Goal: Task Accomplishment & Management: Use online tool/utility

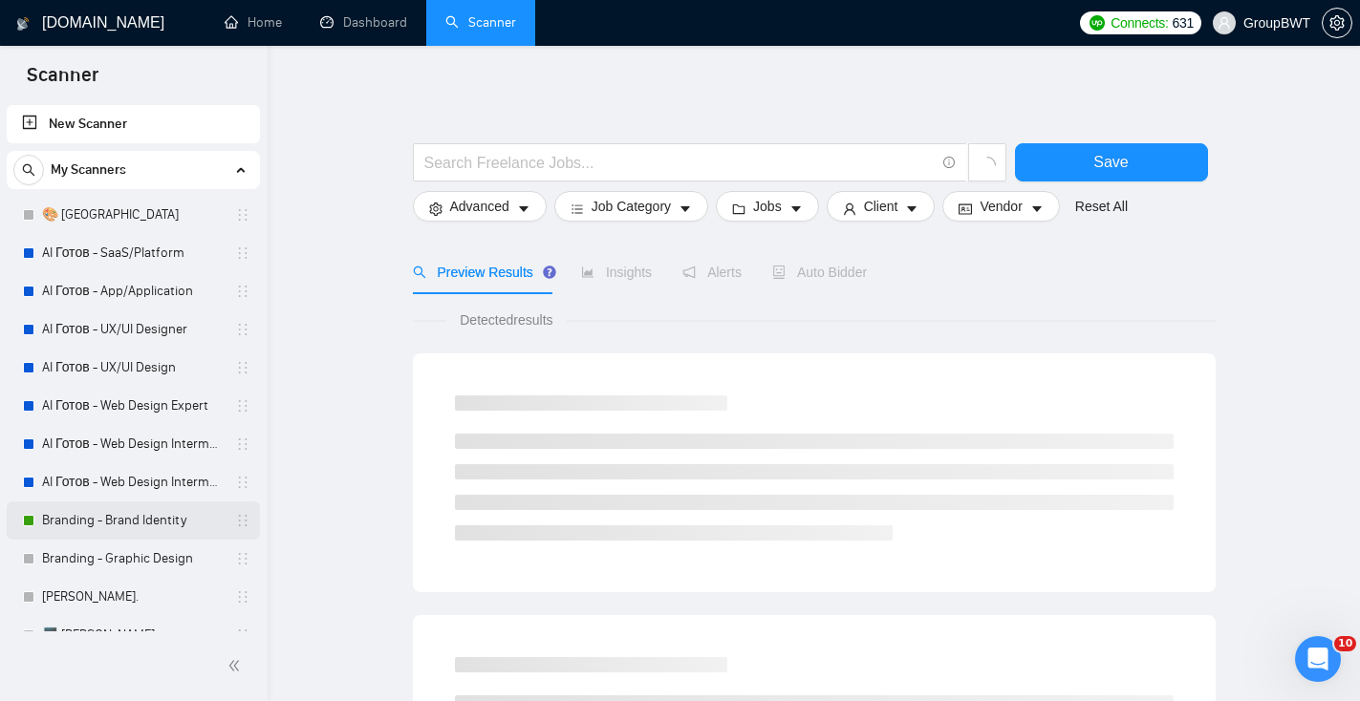
click at [128, 506] on link "Branding - Brand Identity" at bounding box center [133, 521] width 182 height 38
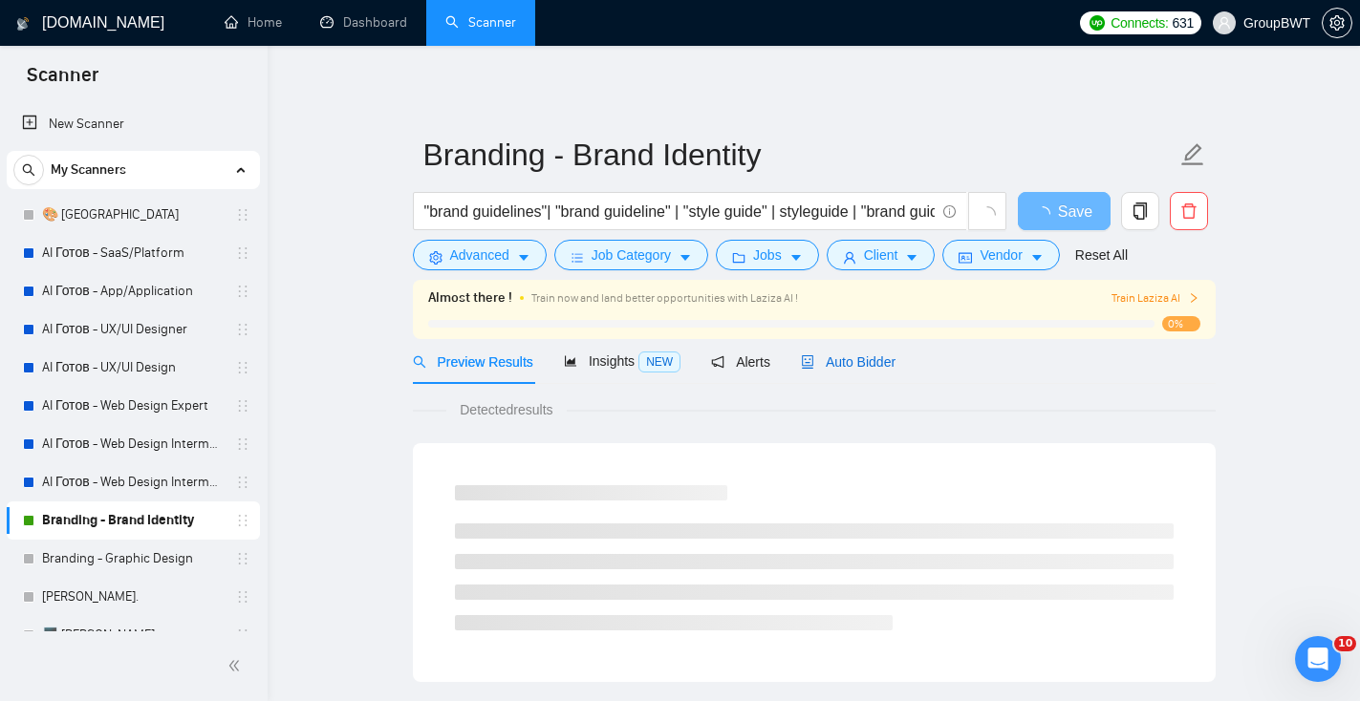
click at [852, 368] on span "Auto Bidder" at bounding box center [848, 362] width 95 height 15
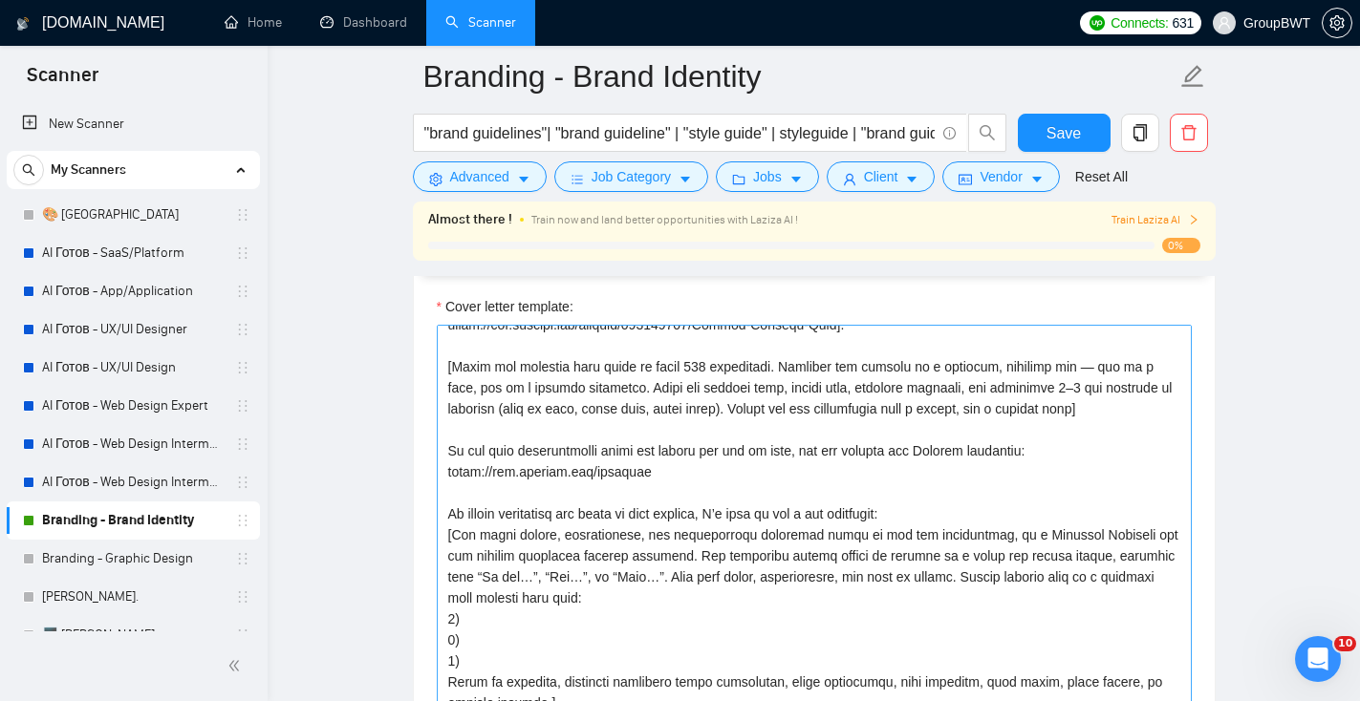
scroll to position [501, 0]
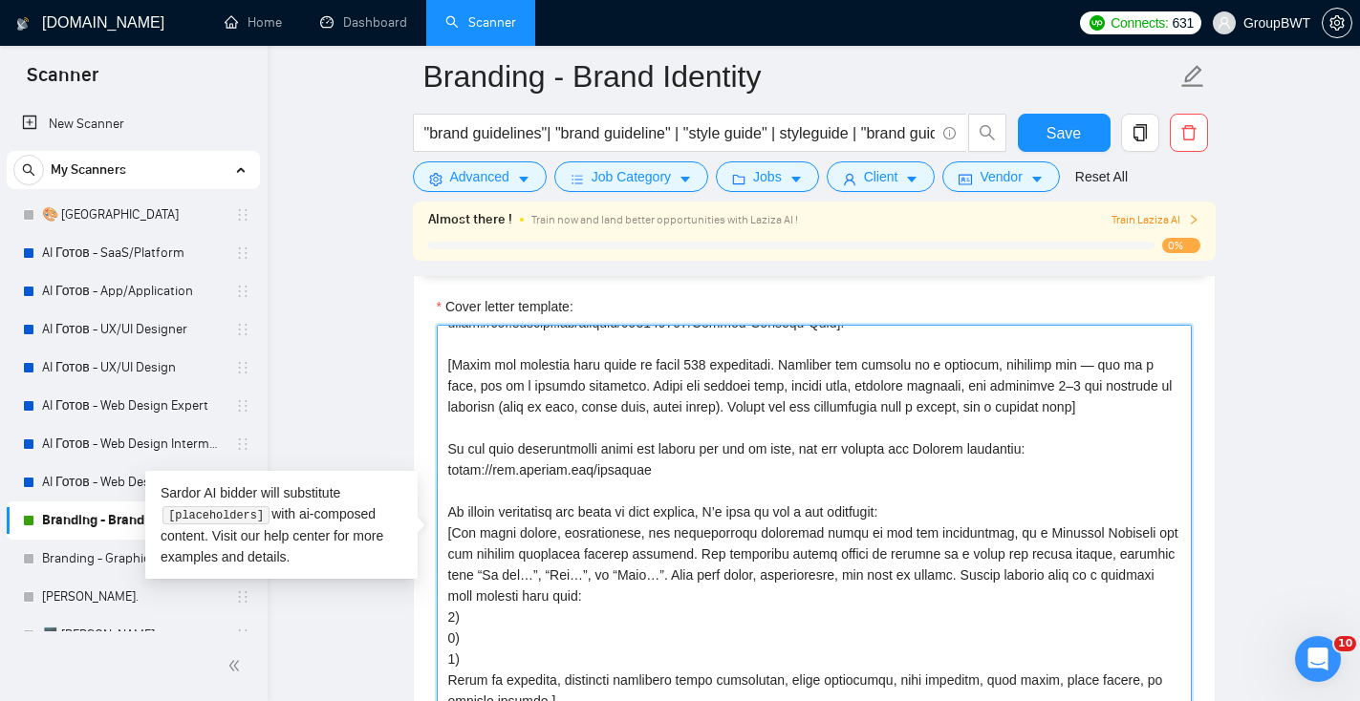
drag, startPoint x: 700, startPoint y: 471, endPoint x: 385, endPoint y: 446, distance: 315.4
click at [385, 446] on main "Branding - Brand Identity "brand guidelines"| "brand guideline" | "style guide"…" at bounding box center [813, 668] width 1031 height 5462
